Goal: Transaction & Acquisition: Purchase product/service

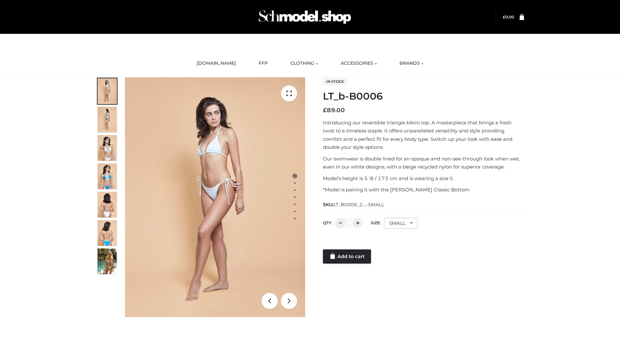
click at [347, 257] on link "Add to cart" at bounding box center [347, 257] width 48 height 14
